Goal: Information Seeking & Learning: Find specific fact

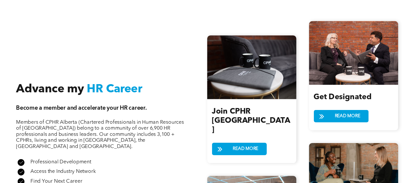
scroll to position [610, 0]
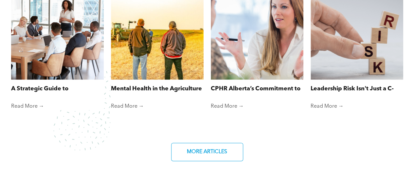
scroll to position [446, 0]
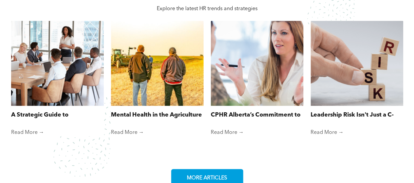
click at [218, 178] on span "MORE ARTICLES" at bounding box center [207, 178] width 45 height 13
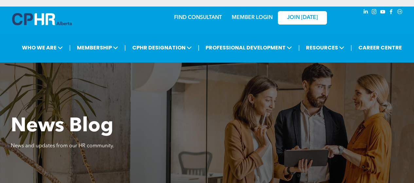
scroll to position [243, 0]
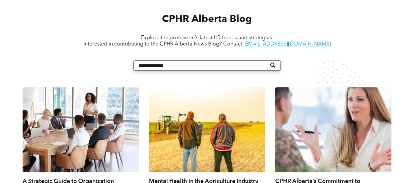
click at [197, 68] on input "Search" at bounding box center [207, 65] width 148 height 10
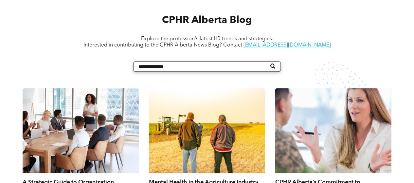
scroll to position [242, 0]
click at [223, 71] on input "Search" at bounding box center [207, 66] width 148 height 10
type input "**********"
